Goal: Task Accomplishment & Management: Manage account settings

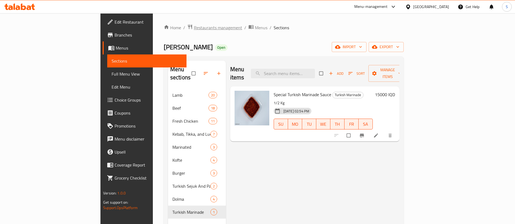
click at [194, 28] on span "Restaurants management" at bounding box center [218, 27] width 48 height 7
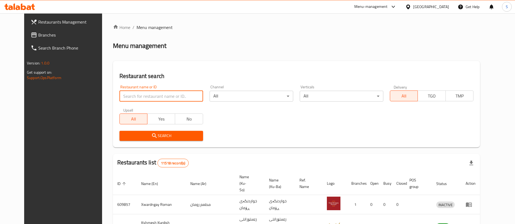
click at [156, 95] on input "search" at bounding box center [161, 96] width 84 height 11
type input "[PERSON_NAME]"
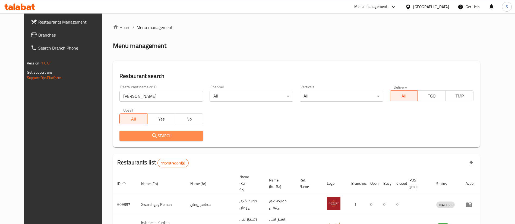
click at [167, 138] on span "Search" at bounding box center [161, 136] width 75 height 7
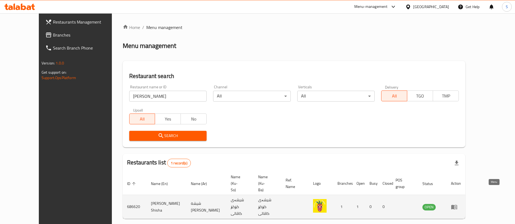
click at [457, 205] on icon "enhanced table" at bounding box center [454, 207] width 6 height 5
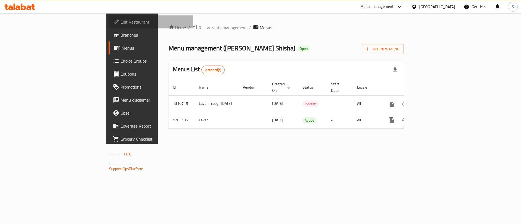
click at [120, 25] on span "Edit Restaurant" at bounding box center [154, 22] width 69 height 7
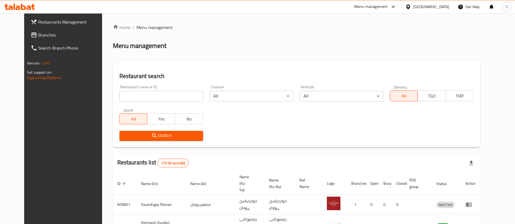
click at [387, 8] on div "Menu-management" at bounding box center [370, 7] width 33 height 7
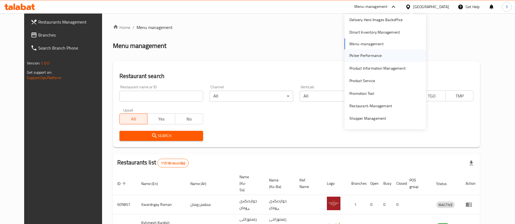
scroll to position [59, 0]
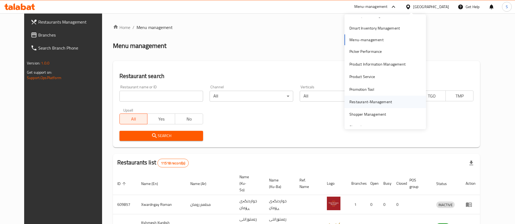
click at [370, 101] on div "Restaurant-Management" at bounding box center [370, 102] width 43 height 6
